Goal: Task Accomplishment & Management: Manage account settings

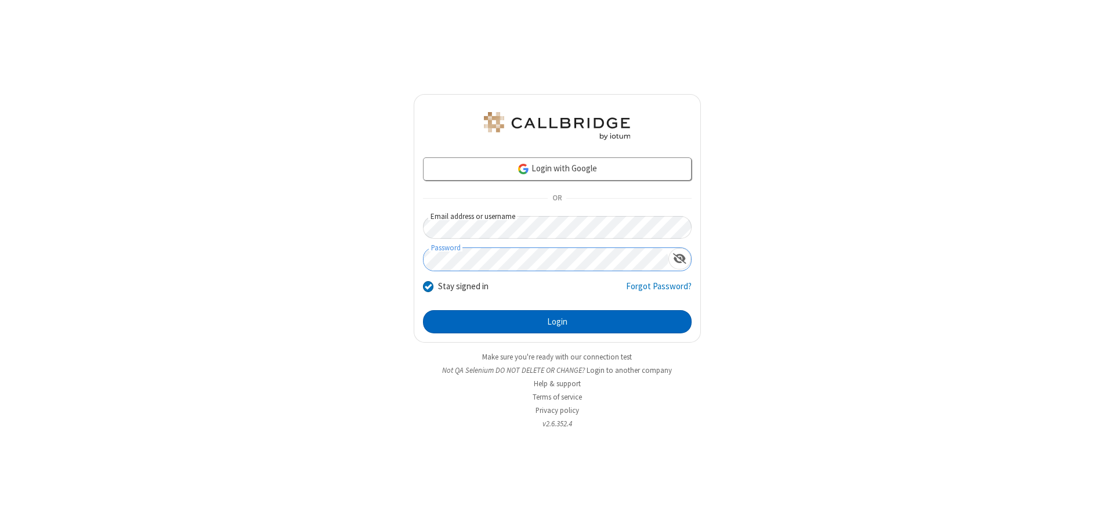
click at [557, 322] on button "Login" at bounding box center [557, 321] width 269 height 23
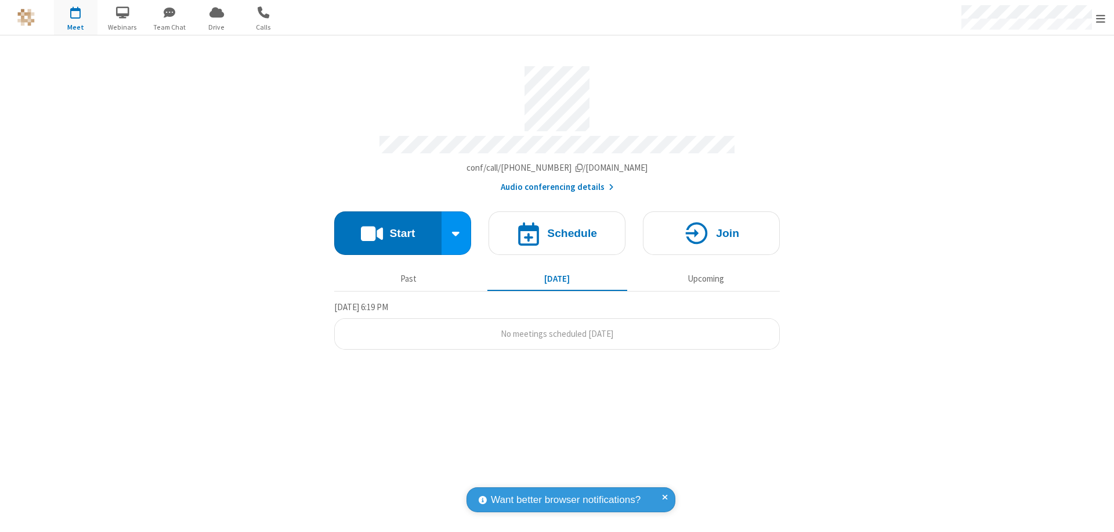
click at [1101, 18] on span "Open menu" at bounding box center [1100, 19] width 9 height 12
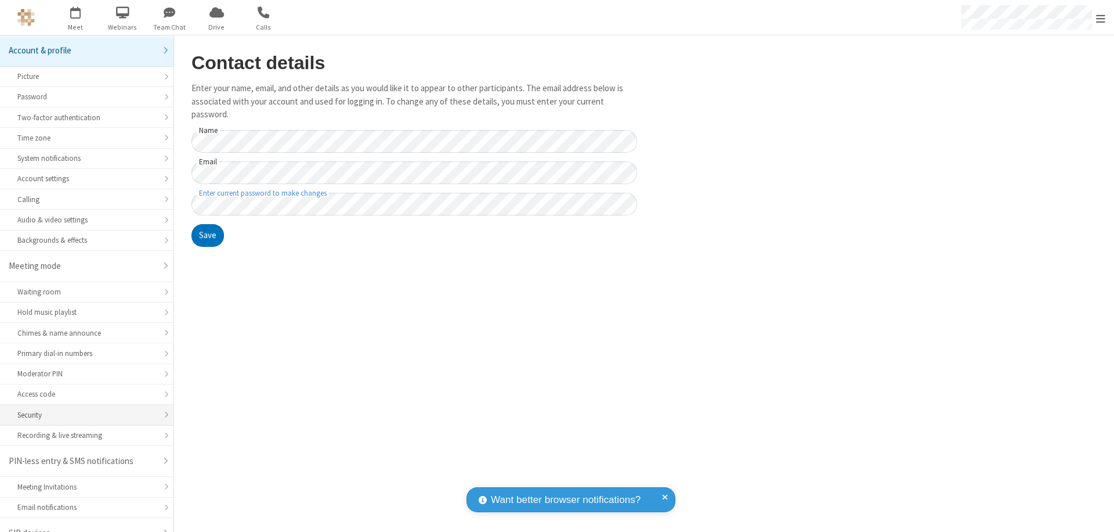
click at [82, 409] on div "Security" at bounding box center [86, 414] width 139 height 11
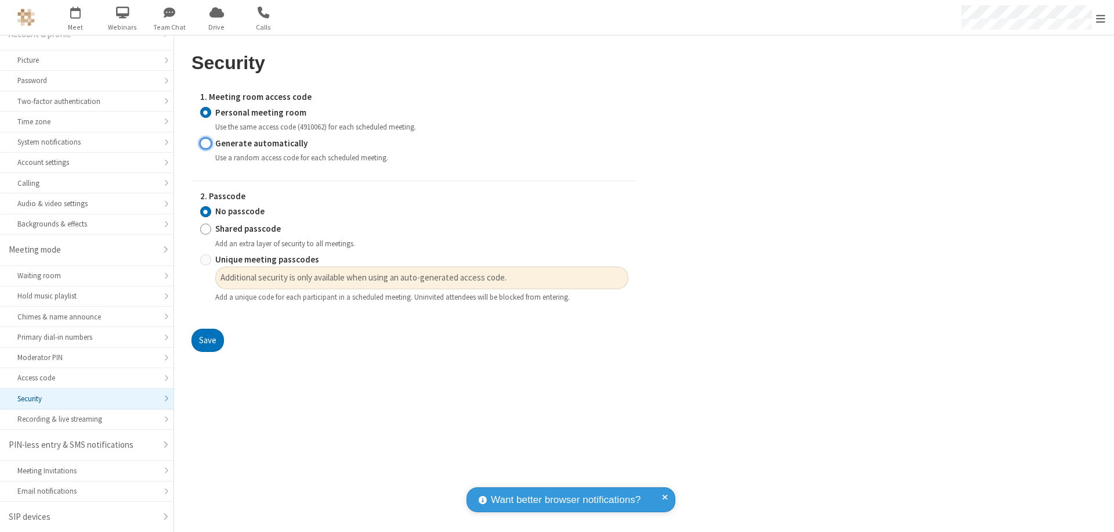
click at [205, 143] on input "Generate automatically" at bounding box center [205, 143] width 11 height 12
radio input "true"
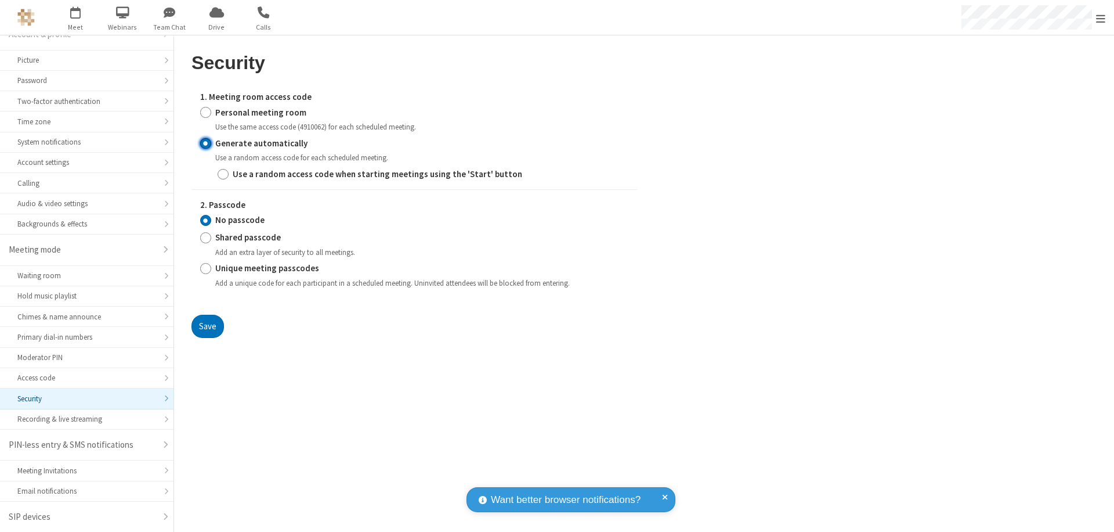
click at [205, 220] on input "No passcode" at bounding box center [205, 220] width 11 height 12
click at [207, 326] on button "Save" at bounding box center [208, 326] width 33 height 23
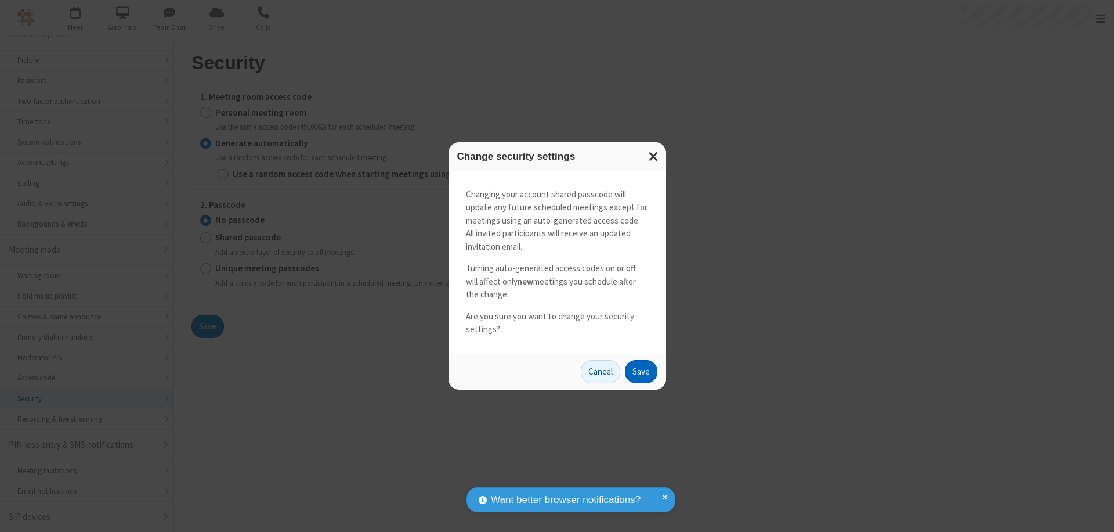
click at [641, 371] on button "Save" at bounding box center [641, 371] width 33 height 23
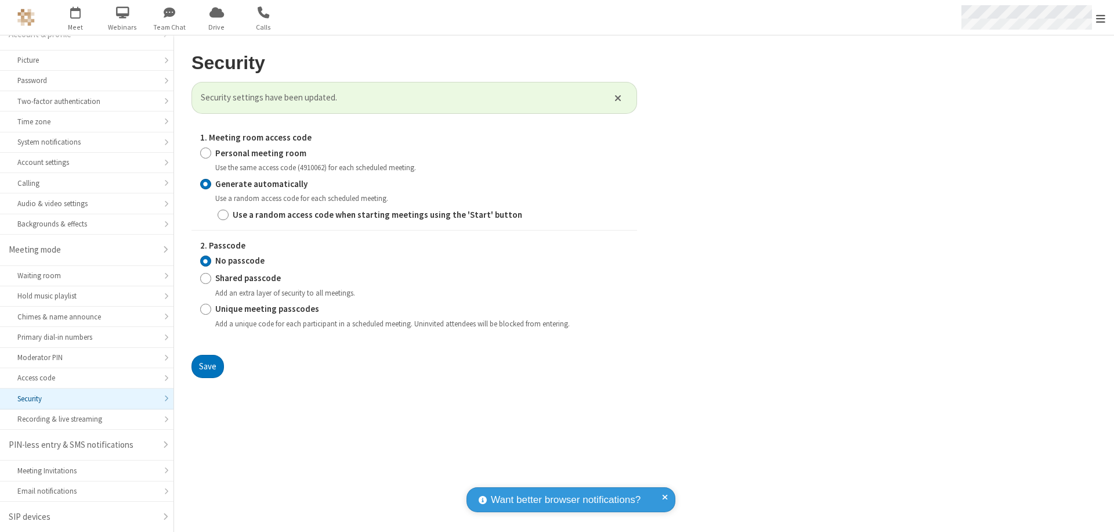
click at [1101, 18] on span "Open menu" at bounding box center [1100, 19] width 9 height 12
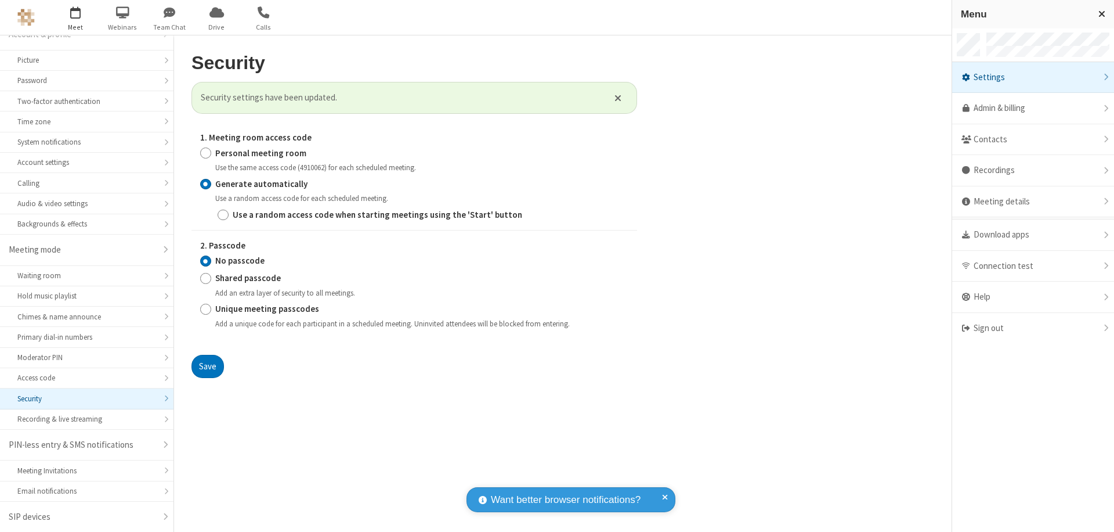
click at [75, 17] on span "button" at bounding box center [76, 12] width 44 height 20
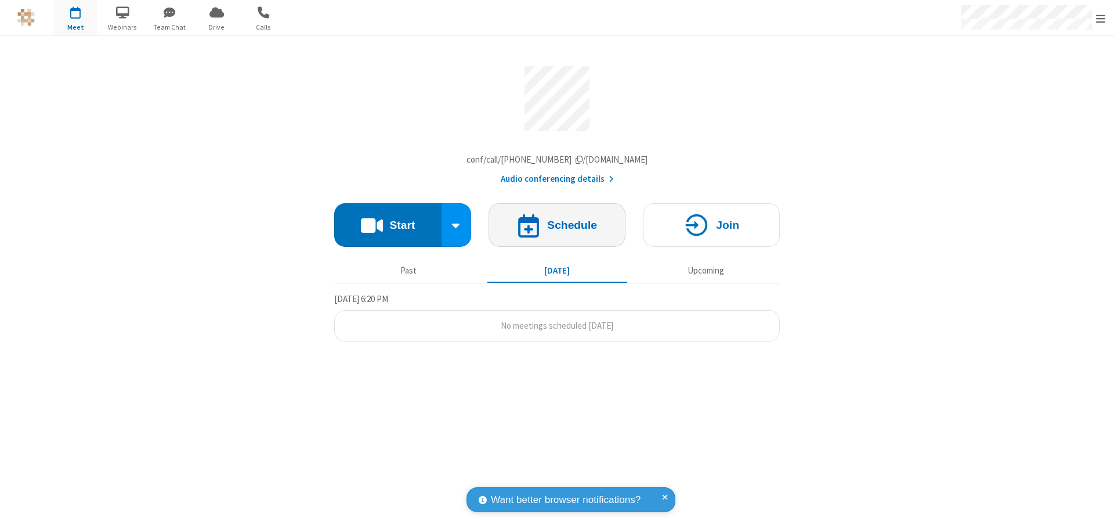
click at [557, 228] on h4 "Schedule" at bounding box center [572, 224] width 50 height 11
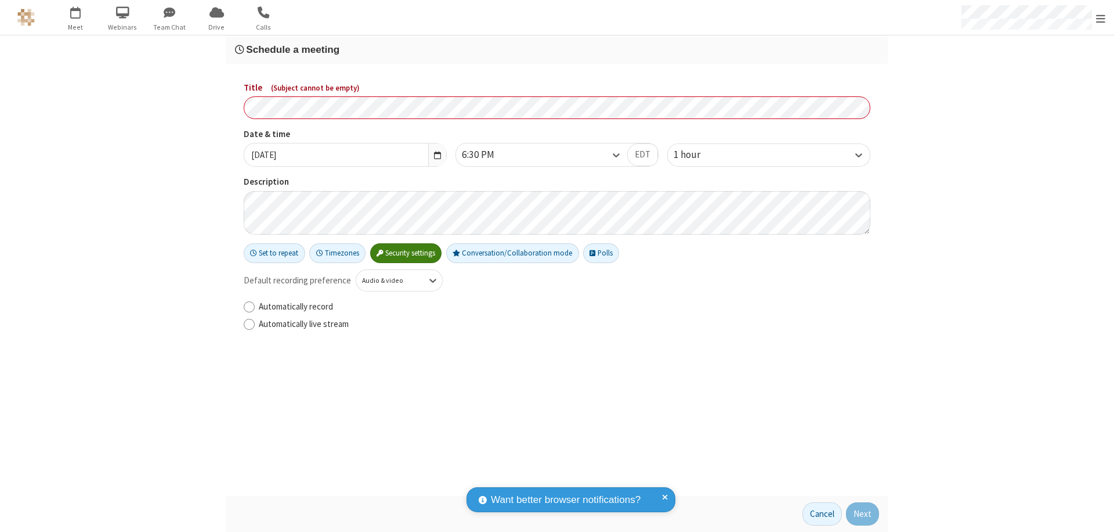
click at [557, 49] on h3 "Schedule a meeting" at bounding box center [557, 49] width 644 height 11
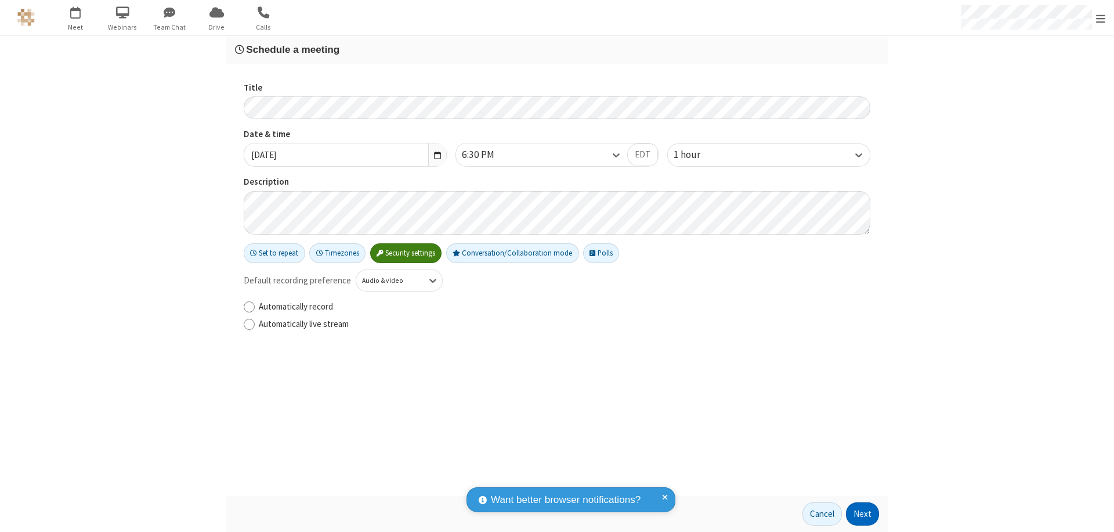
click at [863, 514] on button "Next" at bounding box center [862, 513] width 33 height 23
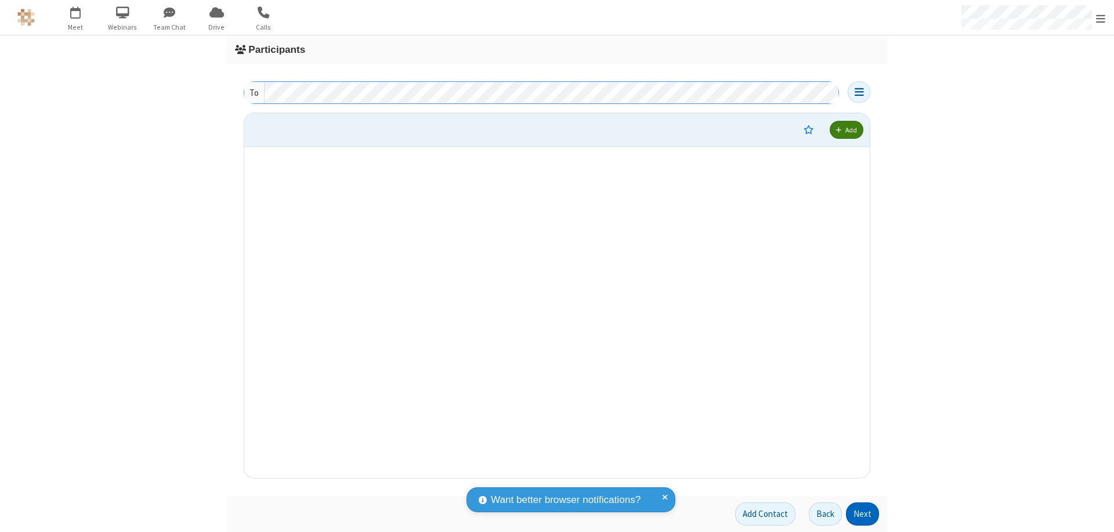
click at [863, 514] on button "Next" at bounding box center [862, 513] width 33 height 23
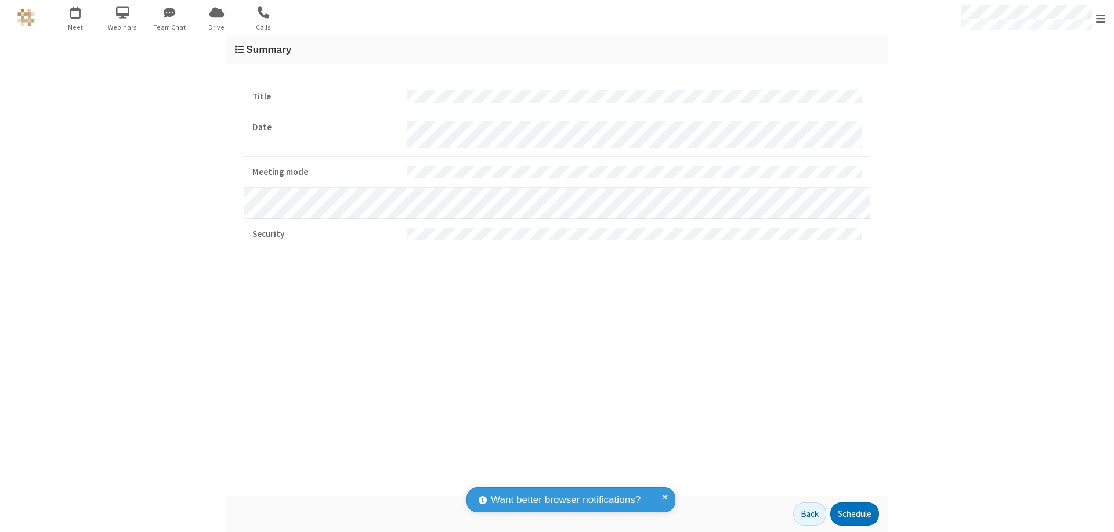
click at [854, 514] on button "Schedule" at bounding box center [854, 513] width 49 height 23
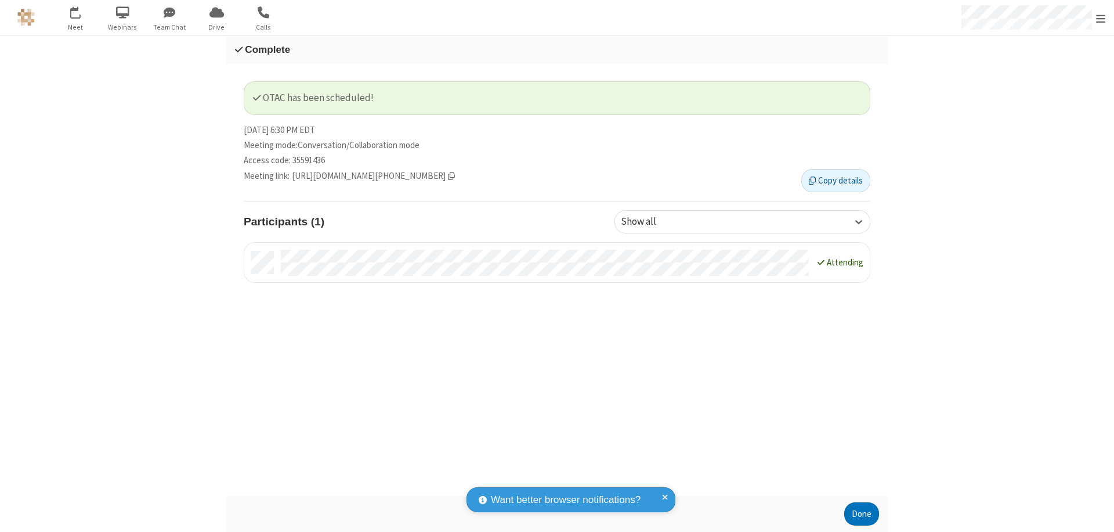
click at [862, 514] on button "Done" at bounding box center [861, 513] width 35 height 23
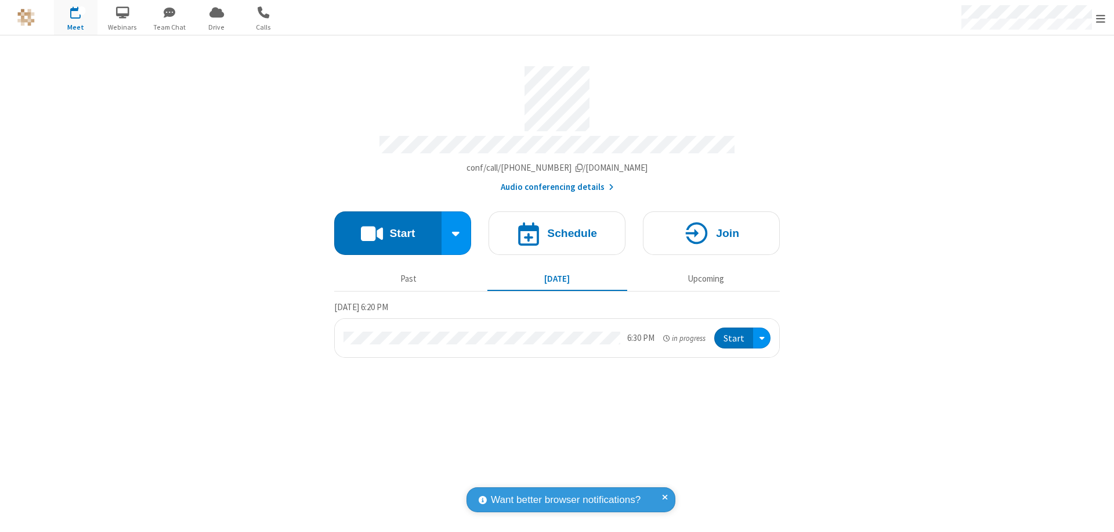
click at [735, 333] on button "Start" at bounding box center [733, 337] width 39 height 21
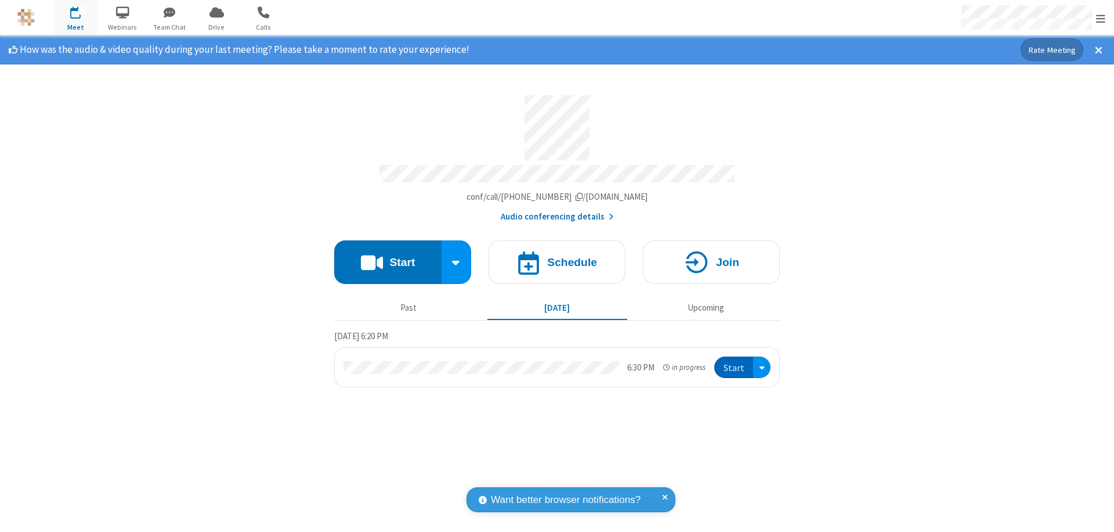
click at [1101, 18] on span "Open menu" at bounding box center [1100, 19] width 9 height 12
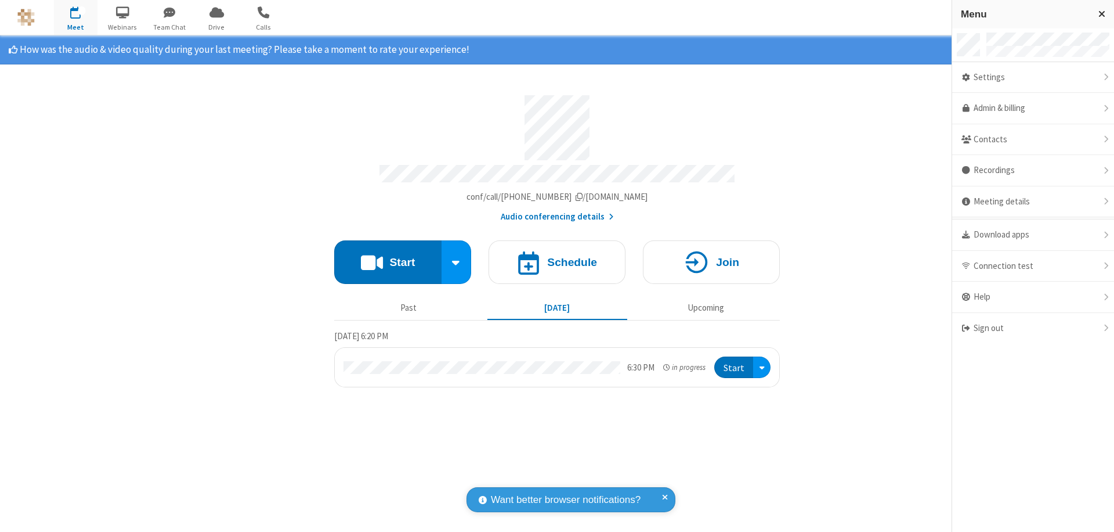
click at [1033, 77] on div "Settings" at bounding box center [1033, 77] width 162 height 31
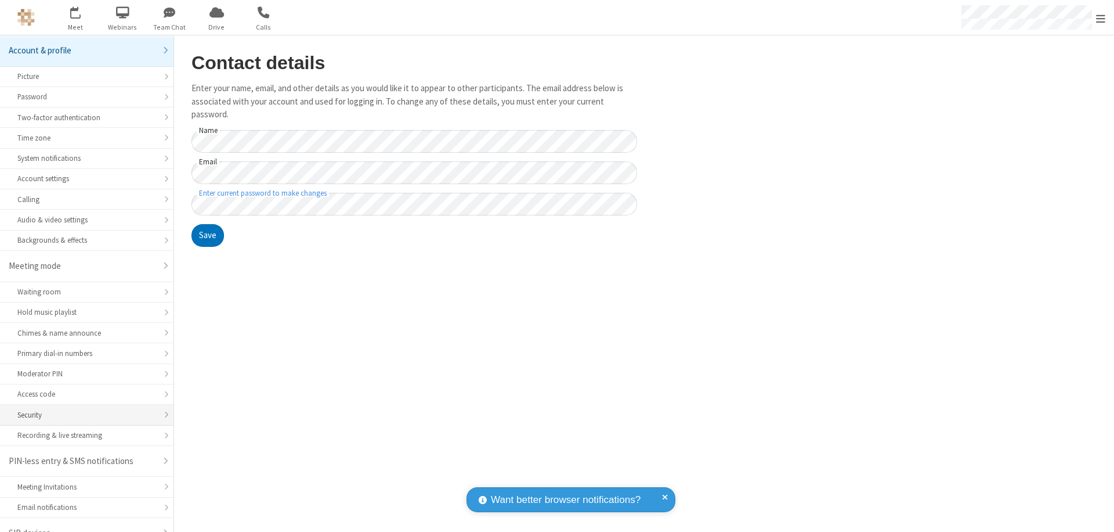
click at [82, 409] on div "Security" at bounding box center [86, 414] width 139 height 11
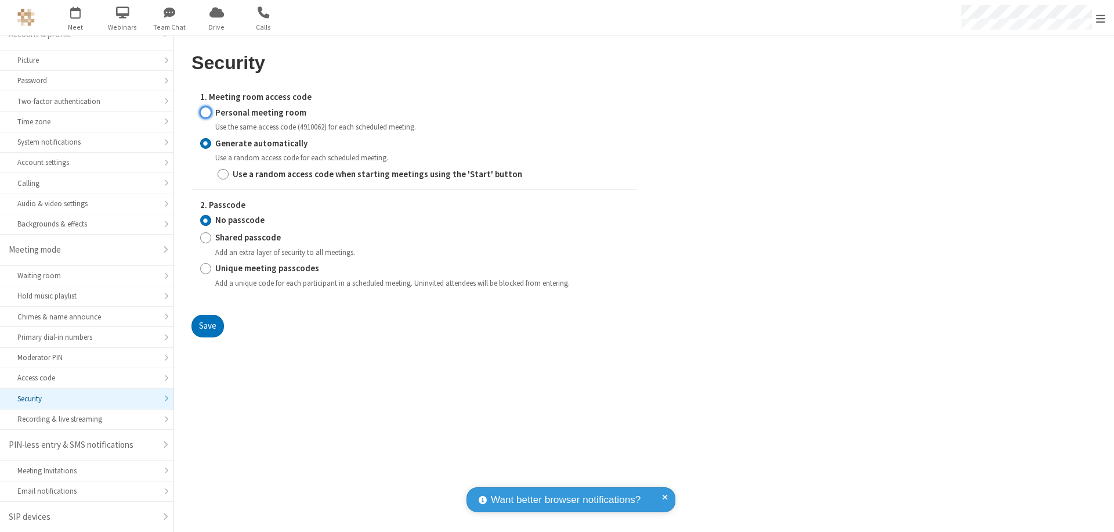
click at [205, 112] on input "Personal meeting room" at bounding box center [205, 112] width 11 height 12
radio input "true"
click at [205, 214] on input "No passcode" at bounding box center [205, 220] width 11 height 12
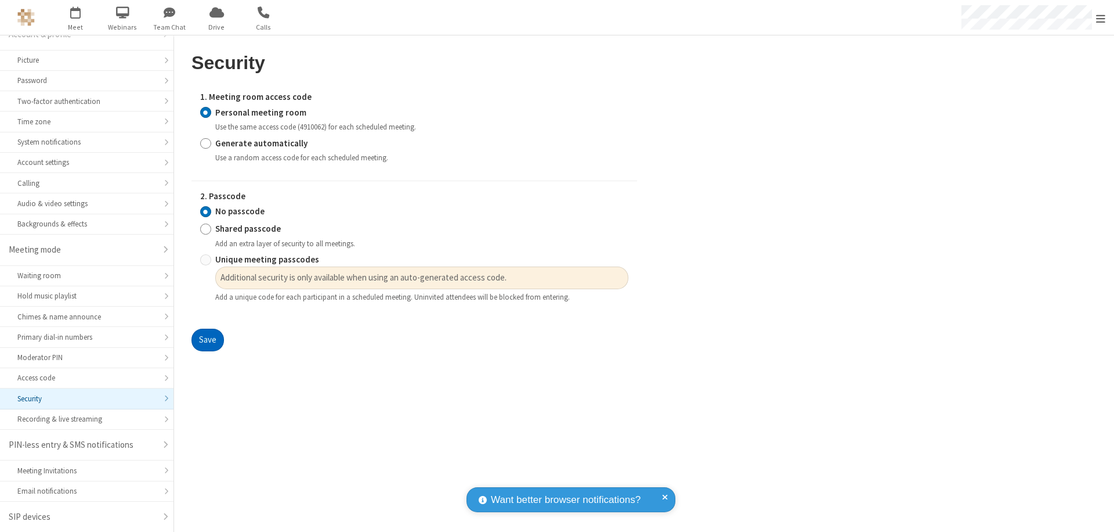
click at [207, 340] on button "Save" at bounding box center [208, 339] width 33 height 23
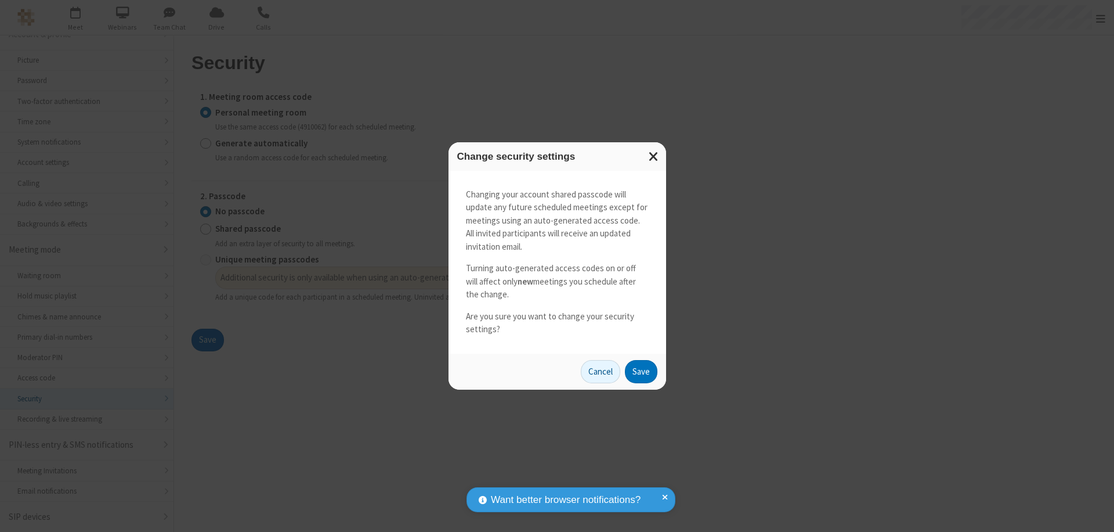
click at [641, 371] on button "Save" at bounding box center [641, 371] width 33 height 23
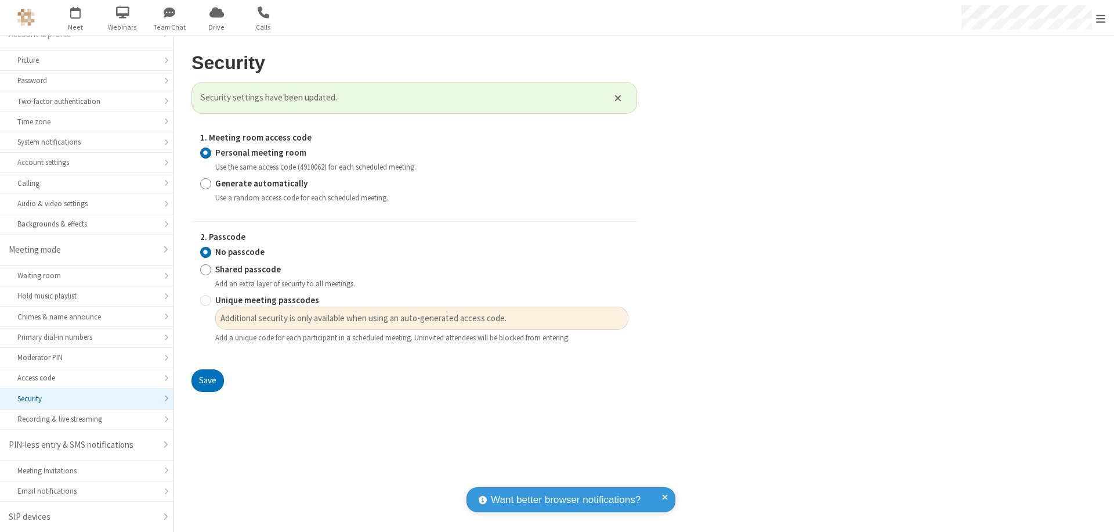
click at [1101, 17] on span "Open menu" at bounding box center [1100, 19] width 9 height 12
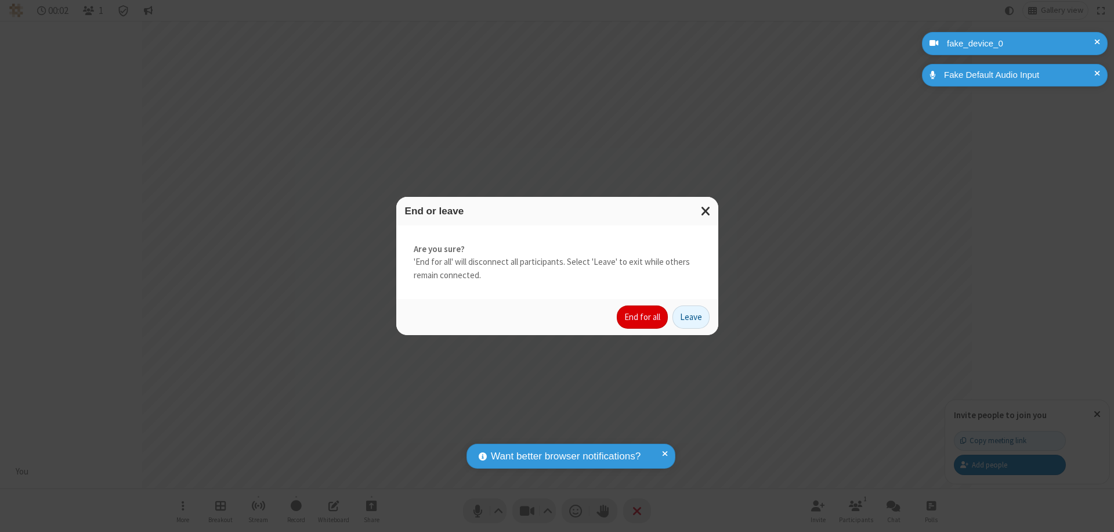
click at [643, 317] on button "End for all" at bounding box center [642, 316] width 51 height 23
